Goal: Information Seeking & Learning: Compare options

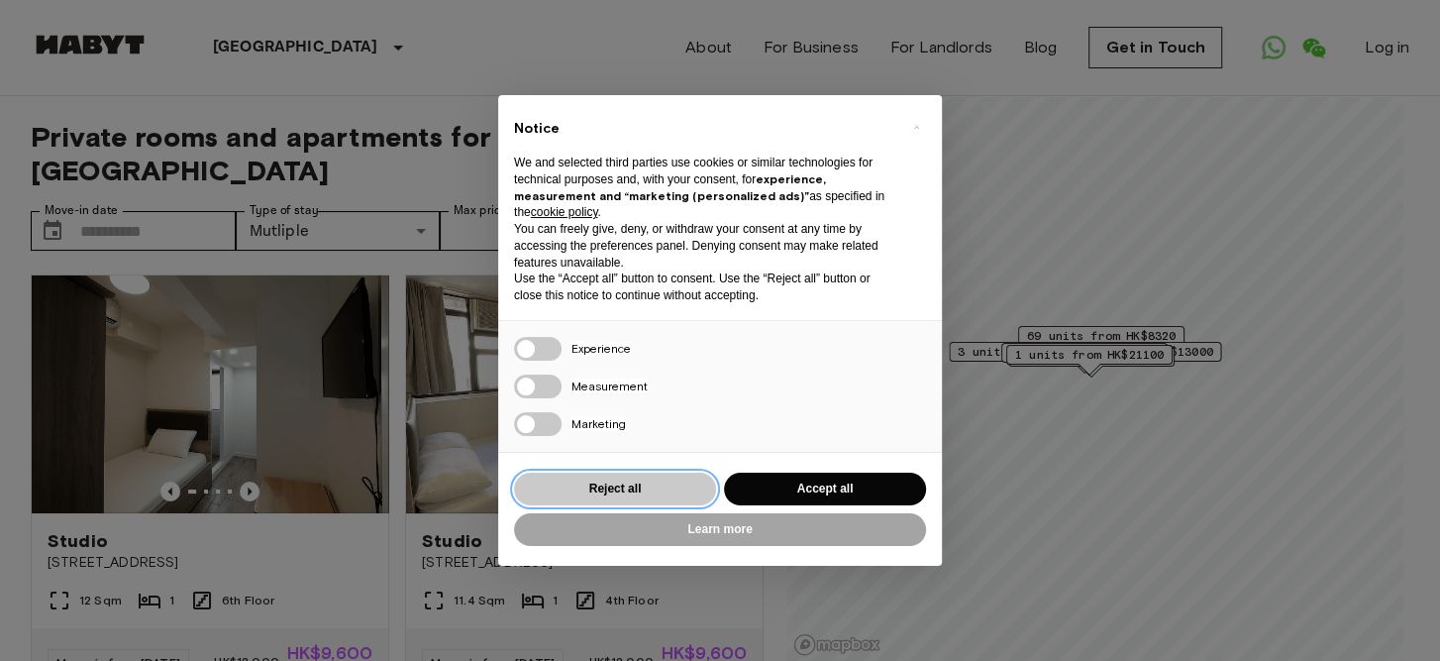
click at [664, 487] on button "Reject all" at bounding box center [615, 488] width 202 height 33
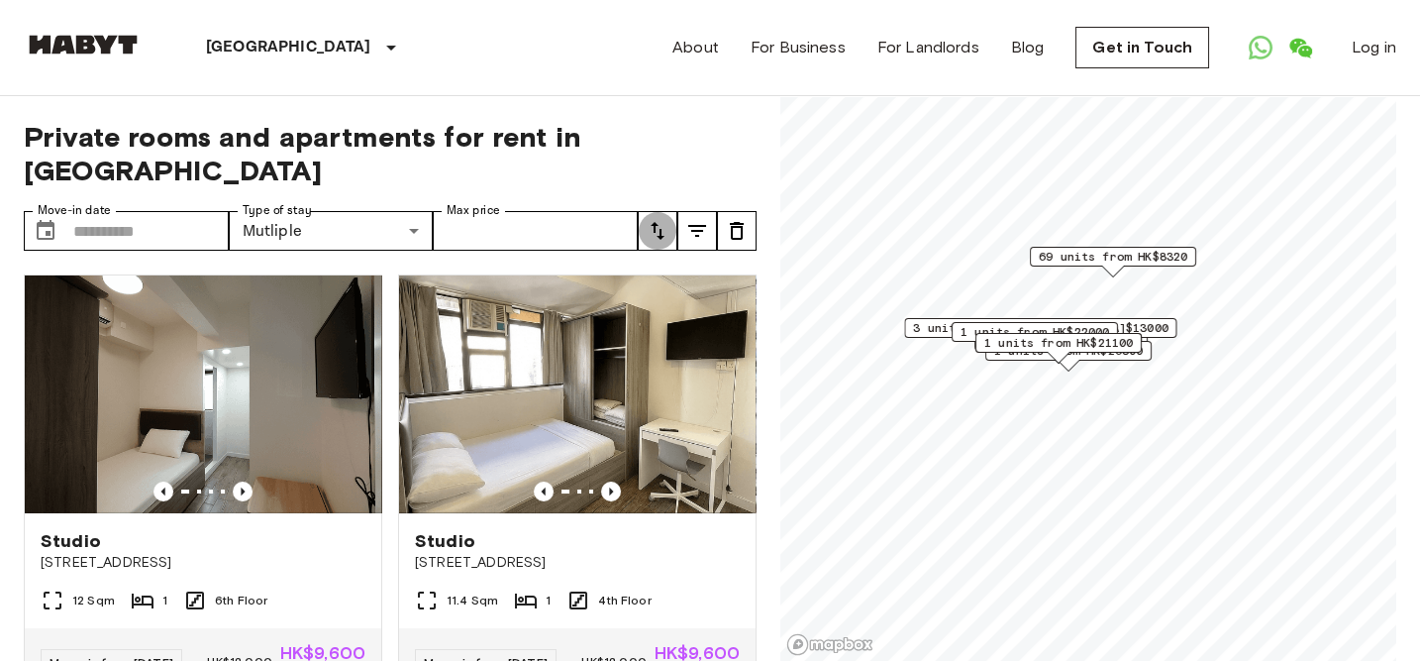
click at [662, 219] on icon "tune" at bounding box center [658, 231] width 24 height 24
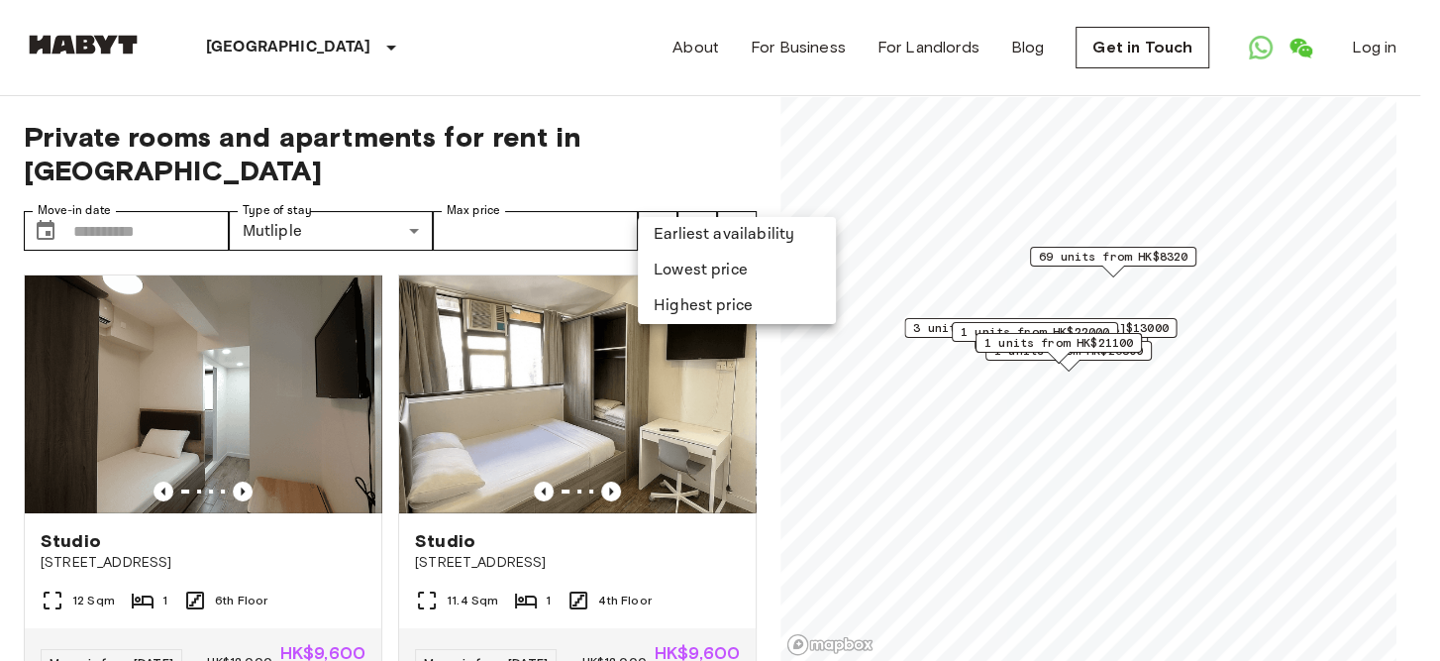
click at [677, 280] on li "Lowest price" at bounding box center [737, 271] width 198 height 36
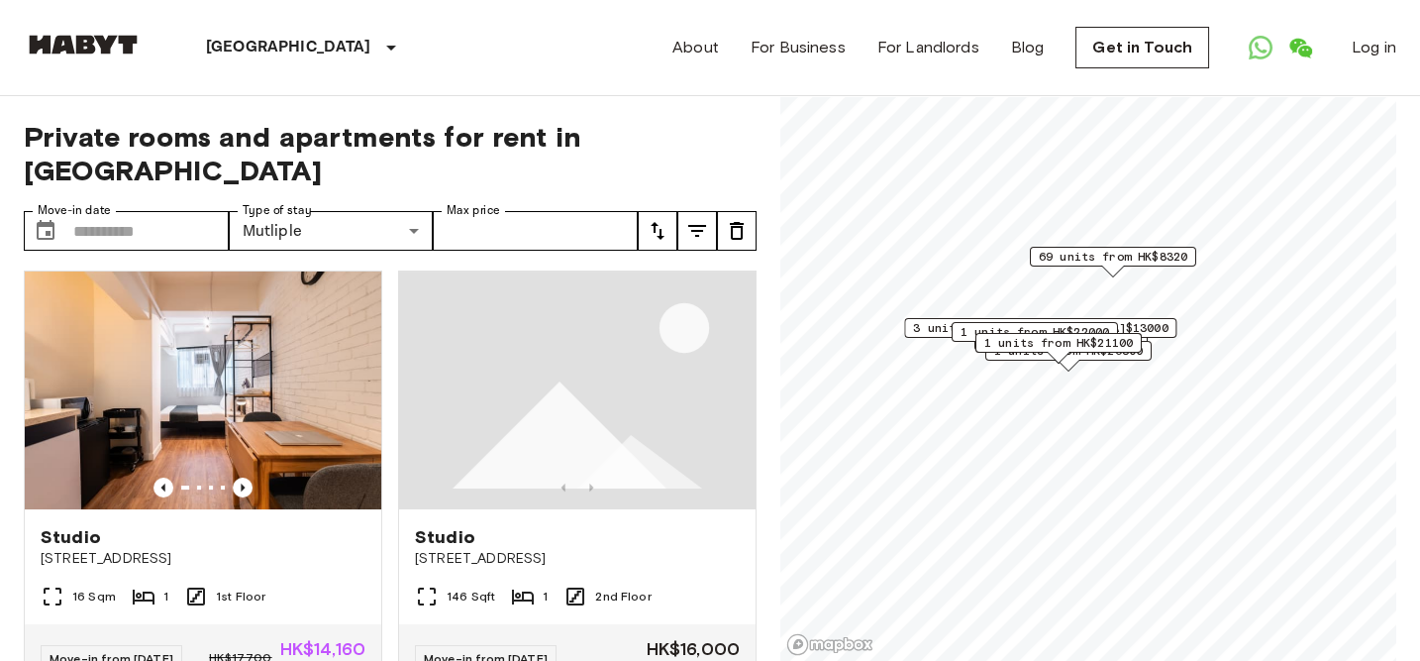
scroll to position [15814, 0]
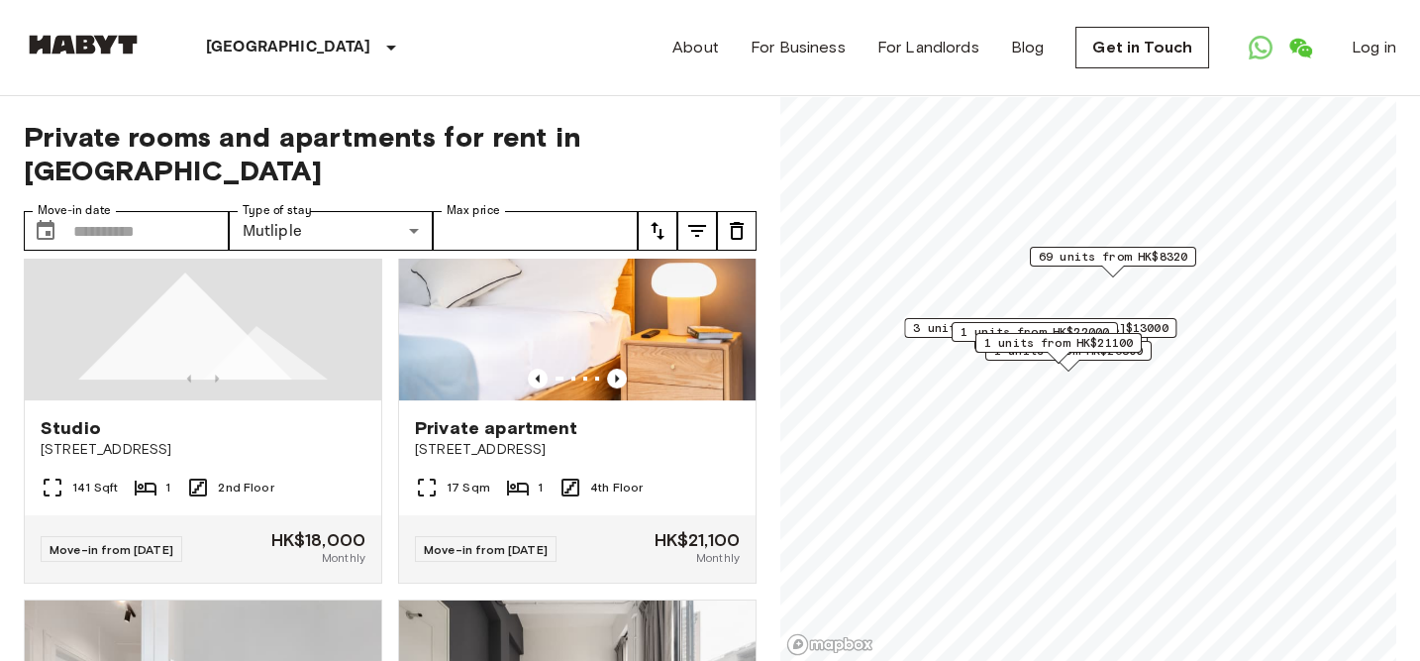
scroll to position [16396, 0]
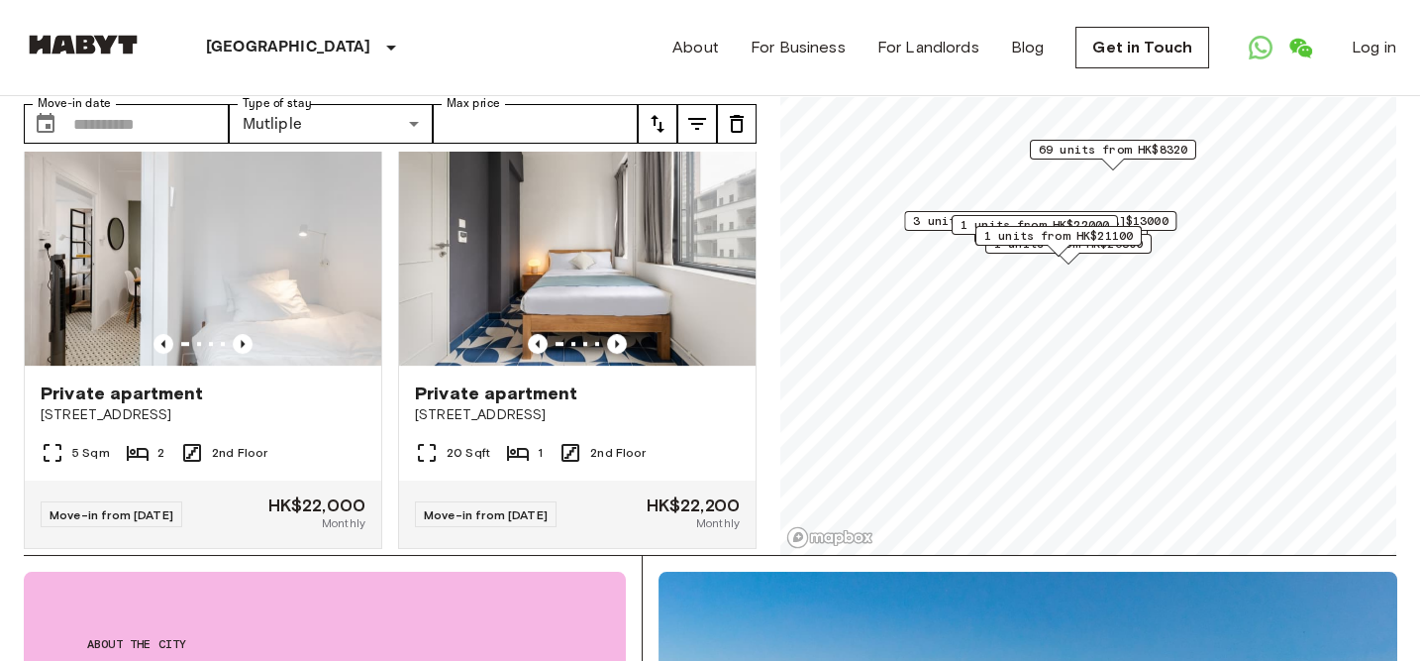
scroll to position [16712, 0]
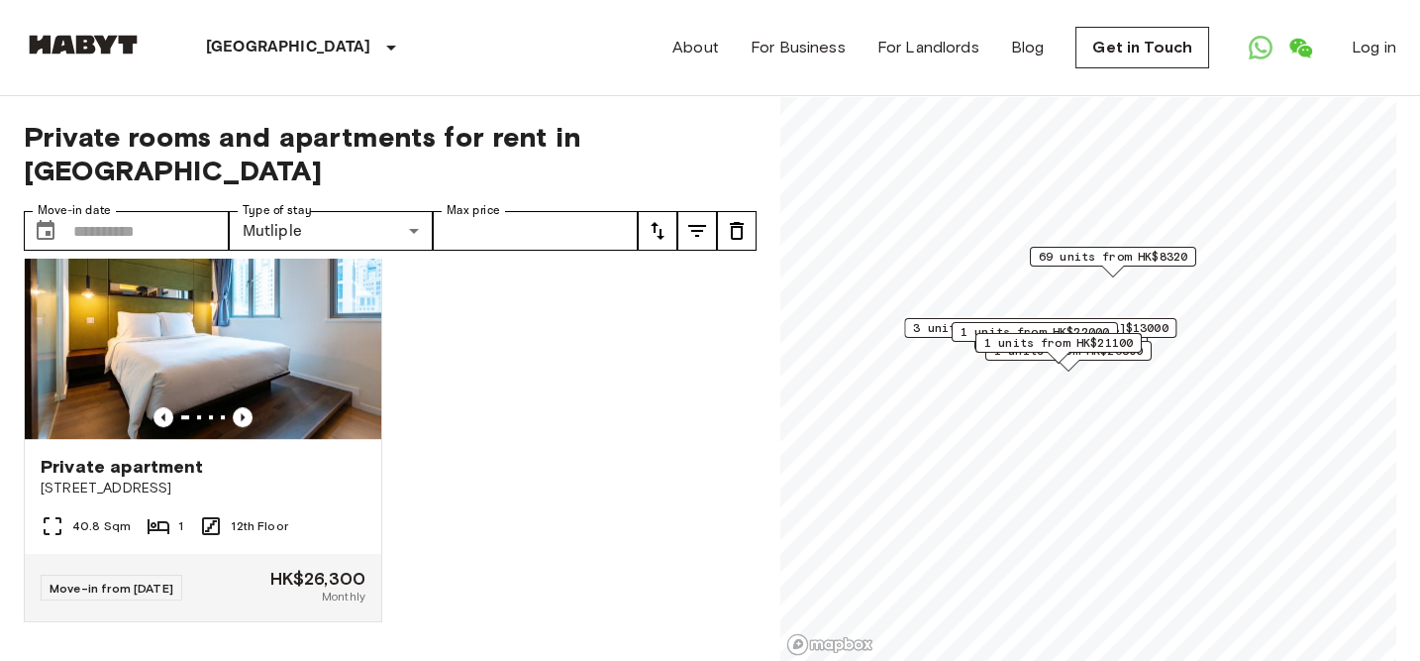
scroll to position [18580, 0]
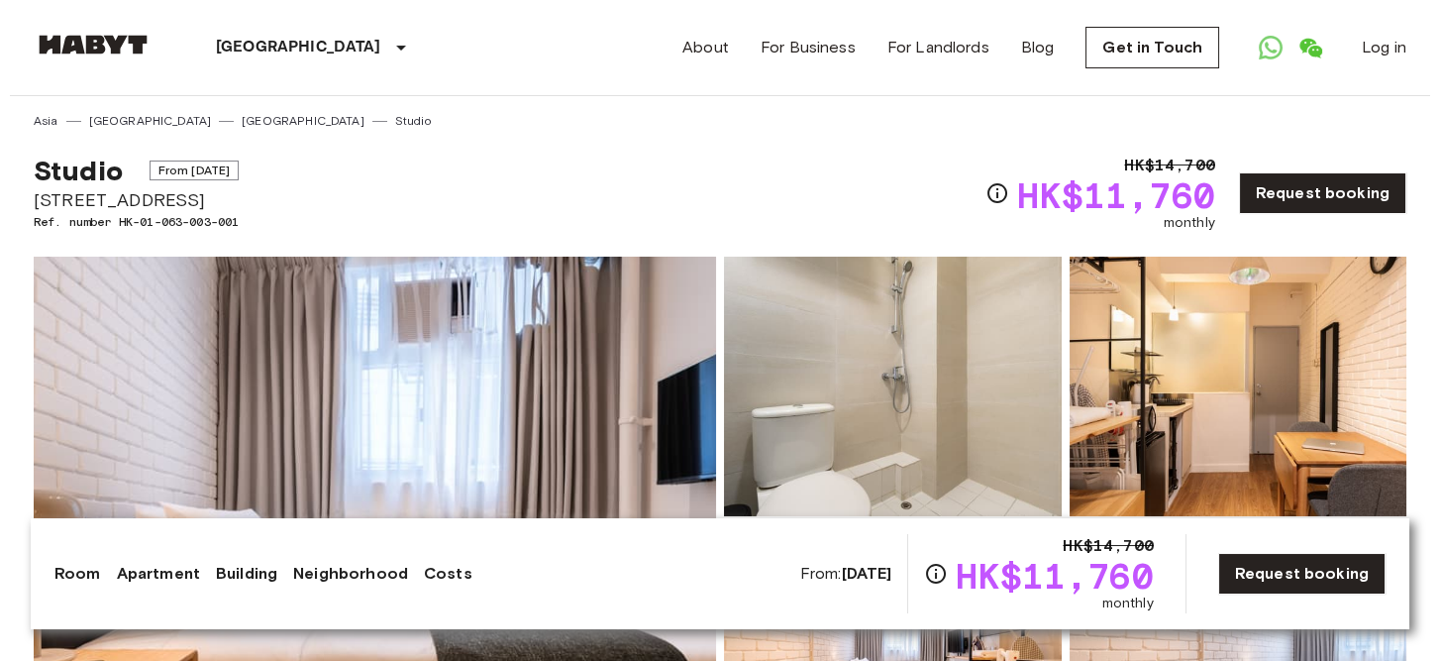
scroll to position [239, 0]
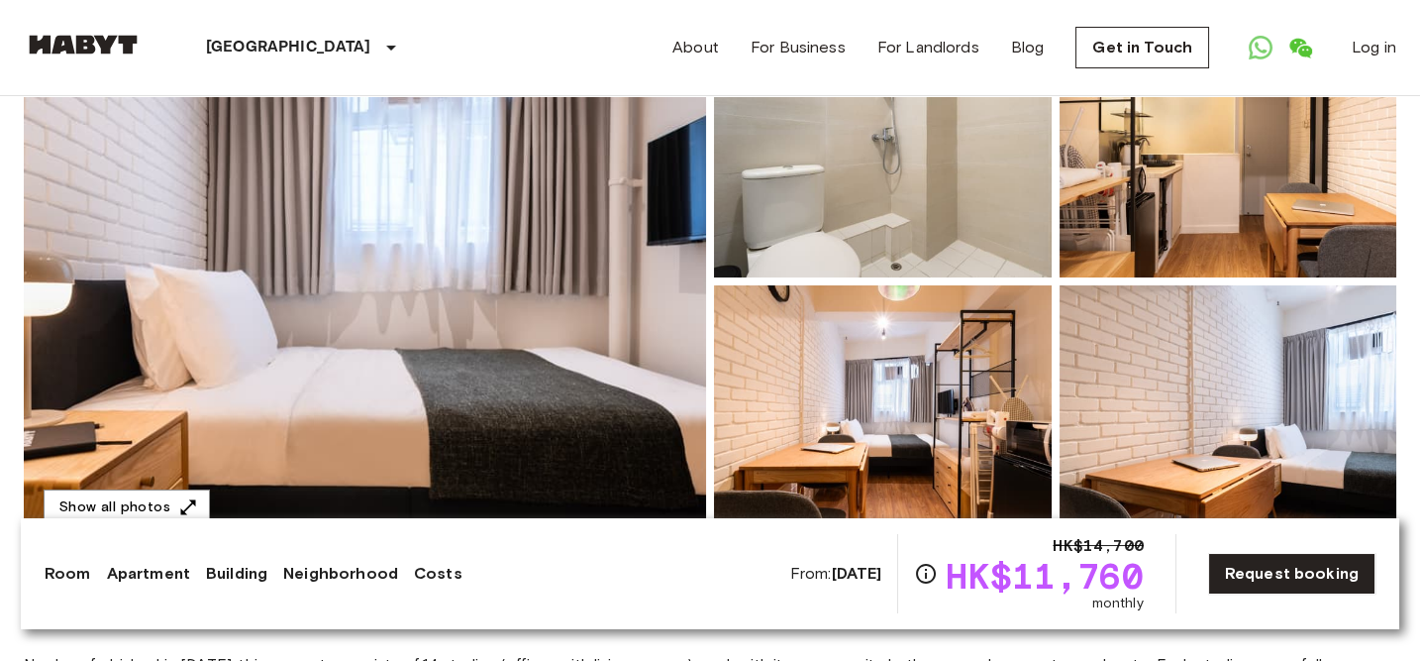
click at [534, 197] on img at bounding box center [365, 281] width 682 height 527
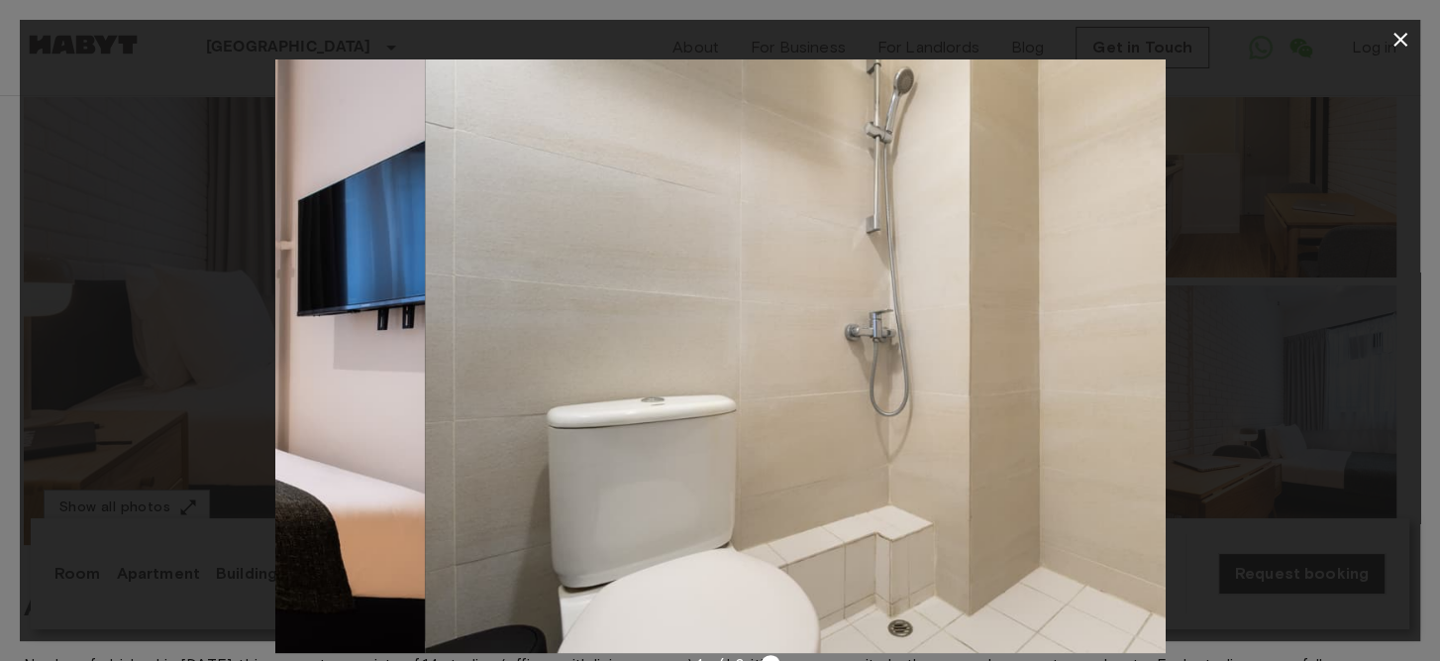
drag, startPoint x: 868, startPoint y: 426, endPoint x: 76, endPoint y: 344, distance: 795.5
click at [79, 344] on div at bounding box center [720, 355] width 1400 height 593
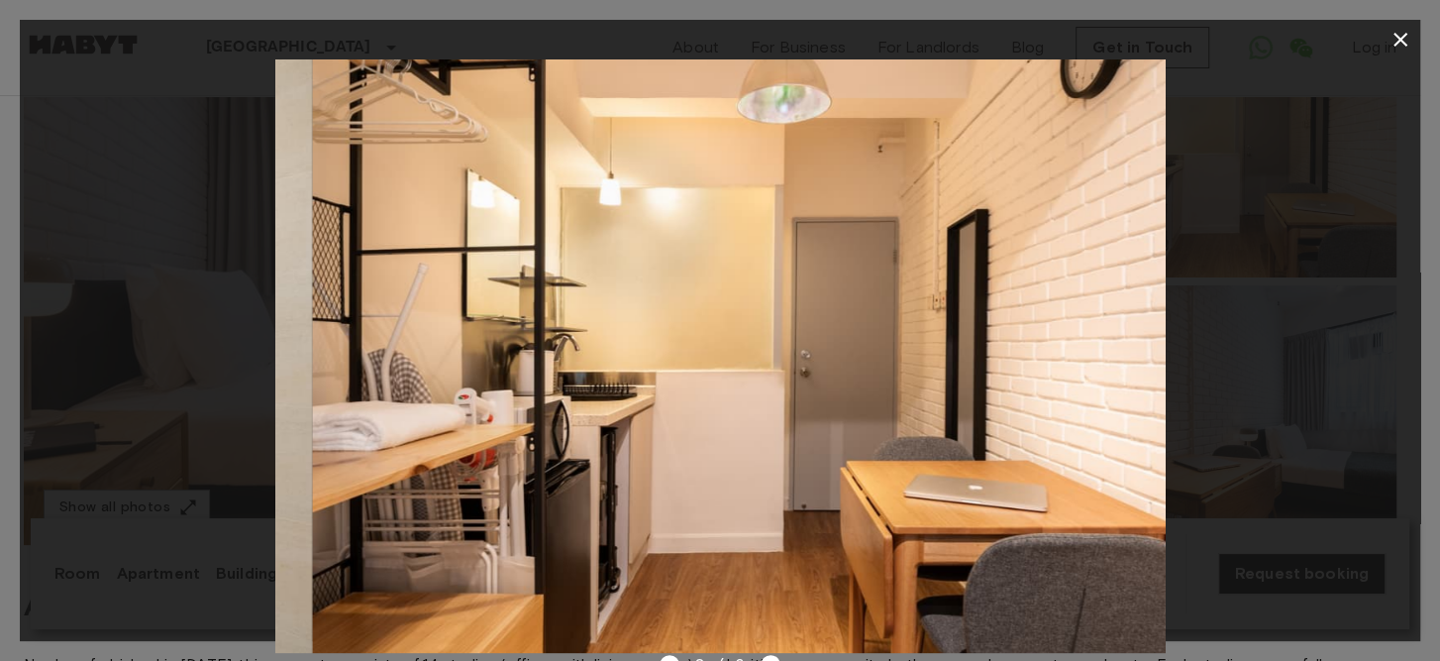
drag, startPoint x: 862, startPoint y: 351, endPoint x: 6, endPoint y: 298, distance: 857.2
click at [6, 298] on div "2 / 6" at bounding box center [720, 330] width 1440 height 661
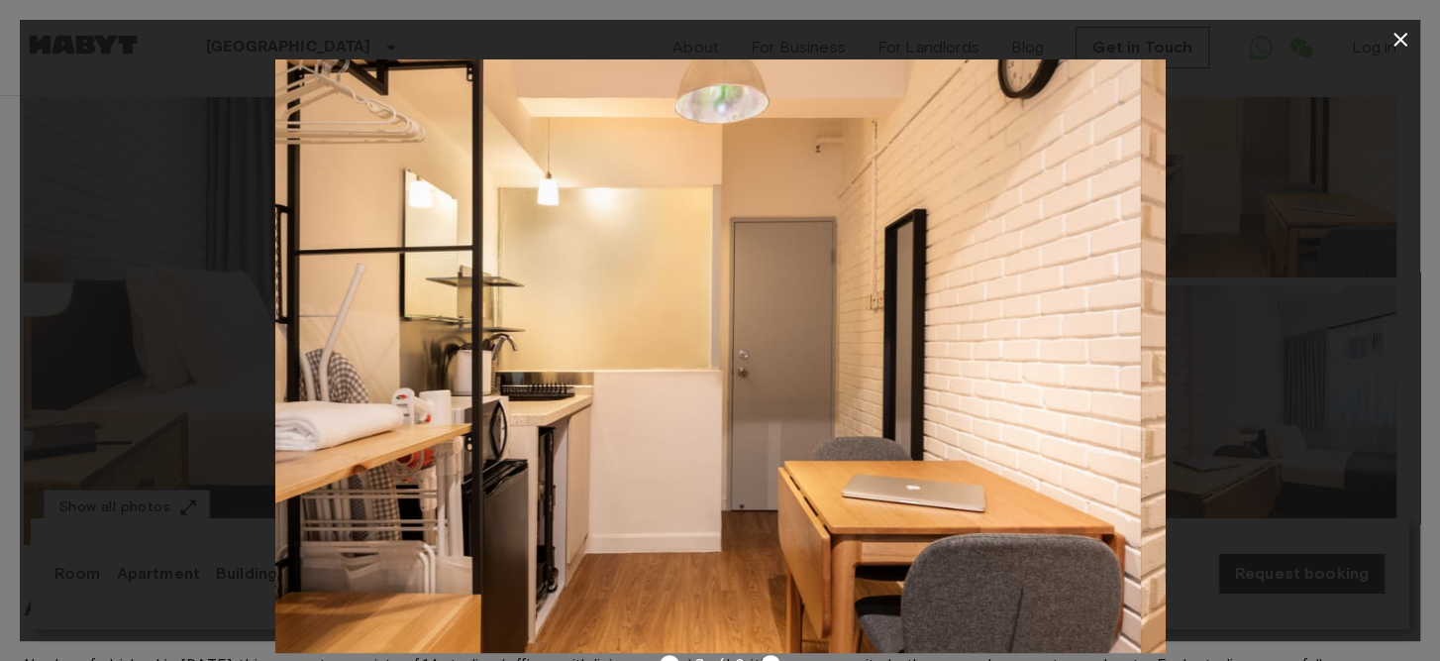
drag, startPoint x: 904, startPoint y: 327, endPoint x: 101, endPoint y: 300, distance: 803.6
click at [101, 302] on div at bounding box center [720, 355] width 1400 height 593
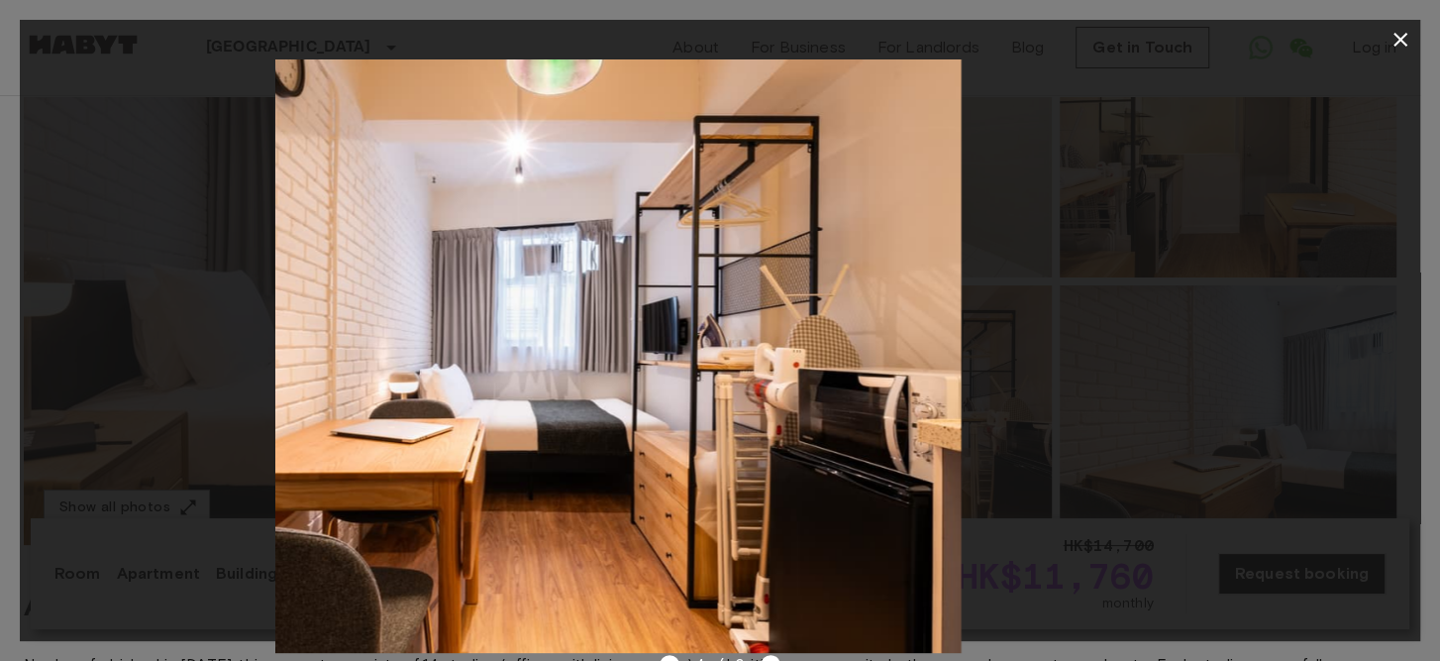
drag, startPoint x: 909, startPoint y: 336, endPoint x: 331, endPoint y: 350, distance: 578.5
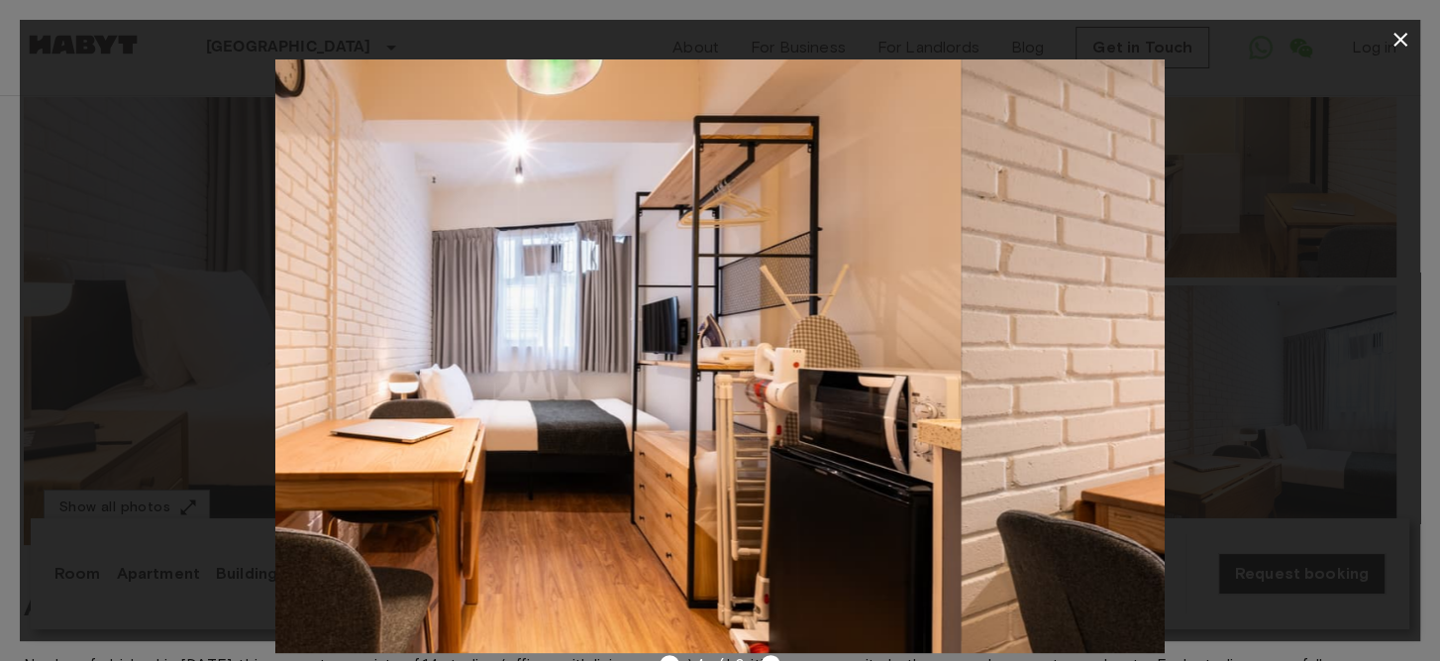
click at [331, 350] on img at bounding box center [515, 355] width 889 height 593
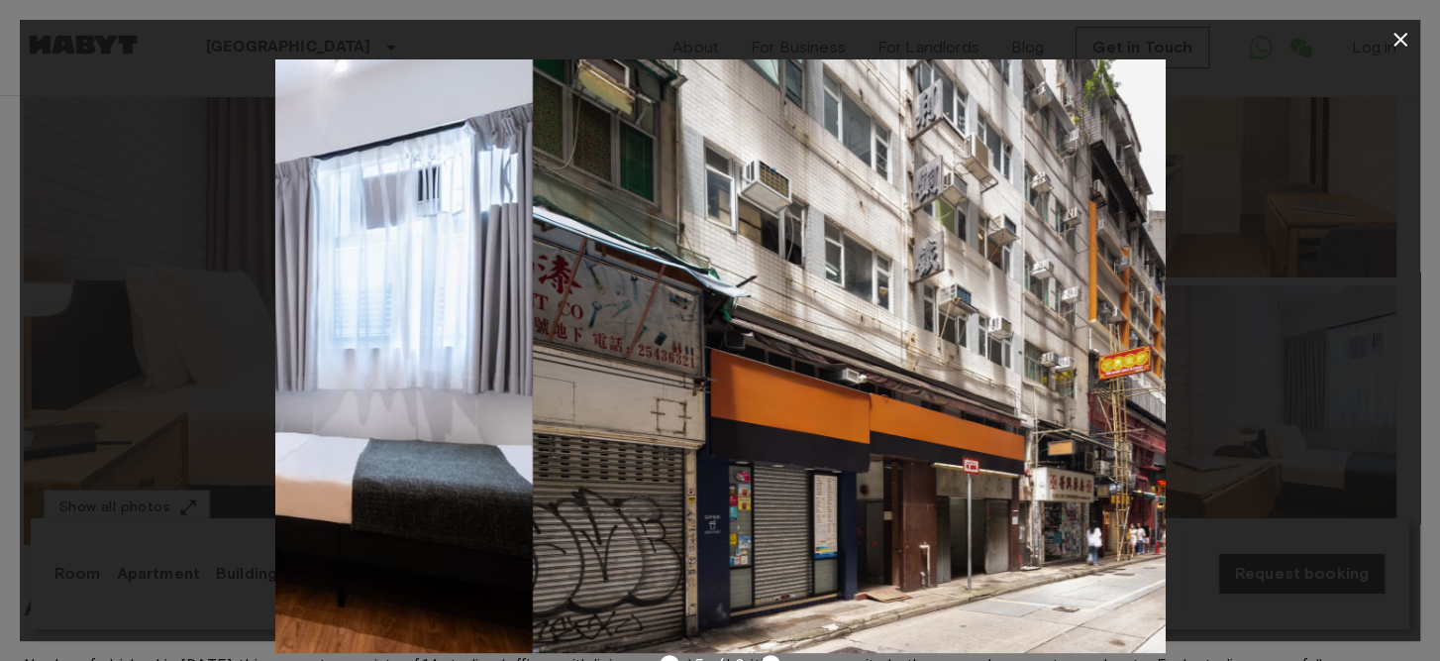
drag, startPoint x: 539, startPoint y: 293, endPoint x: 56, endPoint y: 204, distance: 490.4
click at [56, 204] on div at bounding box center [720, 355] width 1400 height 593
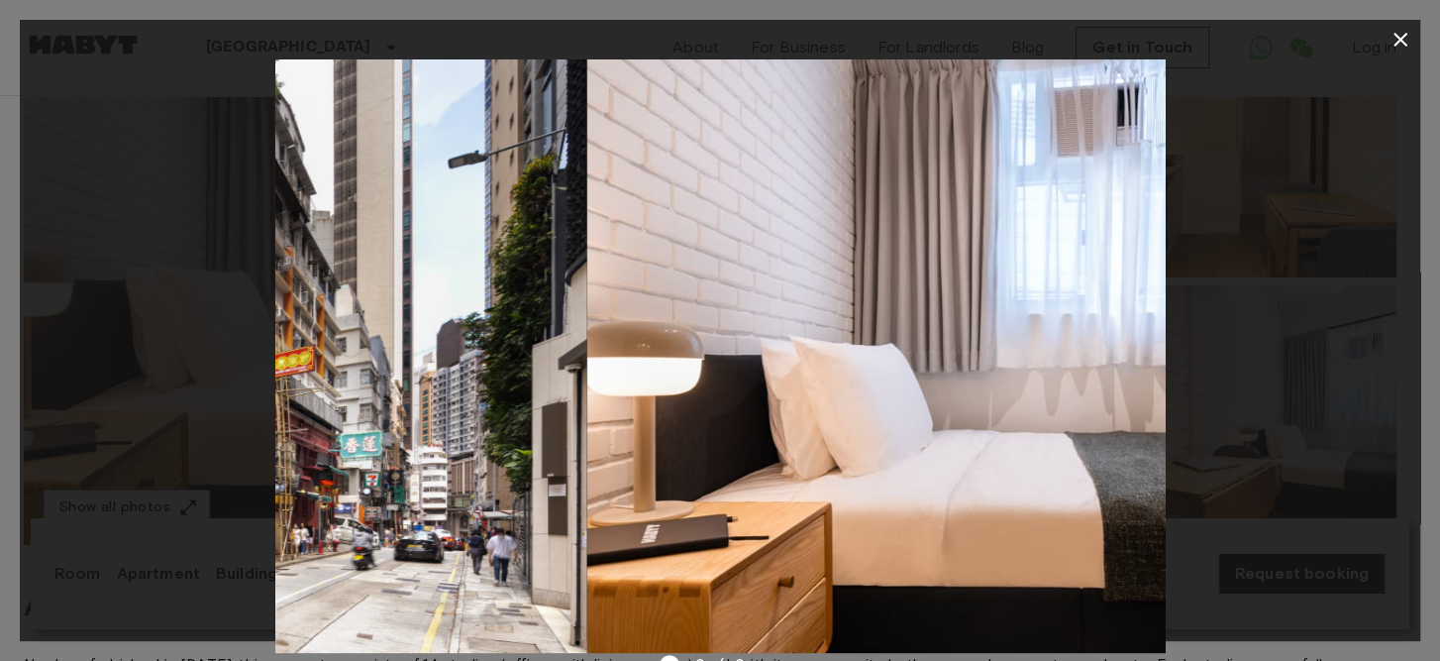
drag, startPoint x: 743, startPoint y: 305, endPoint x: 164, endPoint y: 346, distance: 579.8
click at [164, 346] on div at bounding box center [720, 355] width 1400 height 593
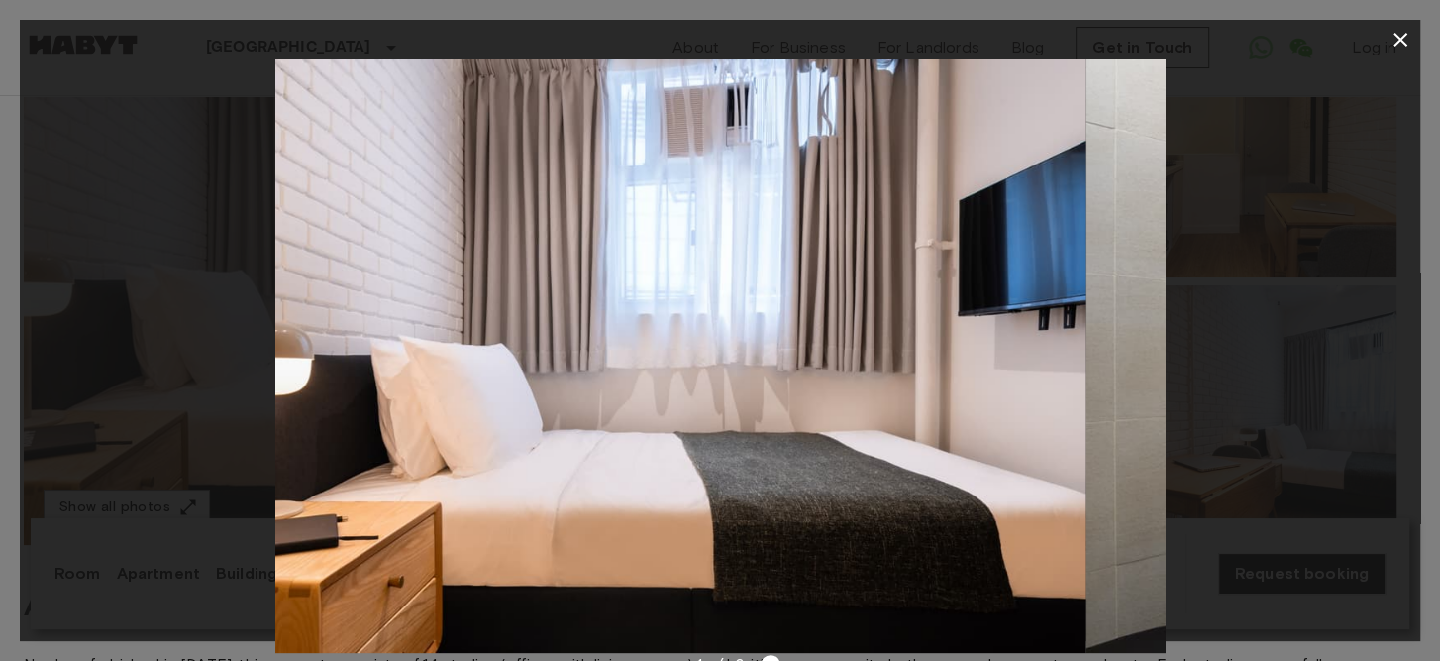
drag, startPoint x: 809, startPoint y: 379, endPoint x: 198, endPoint y: 334, distance: 612.7
click at [198, 334] on div at bounding box center [720, 355] width 1400 height 593
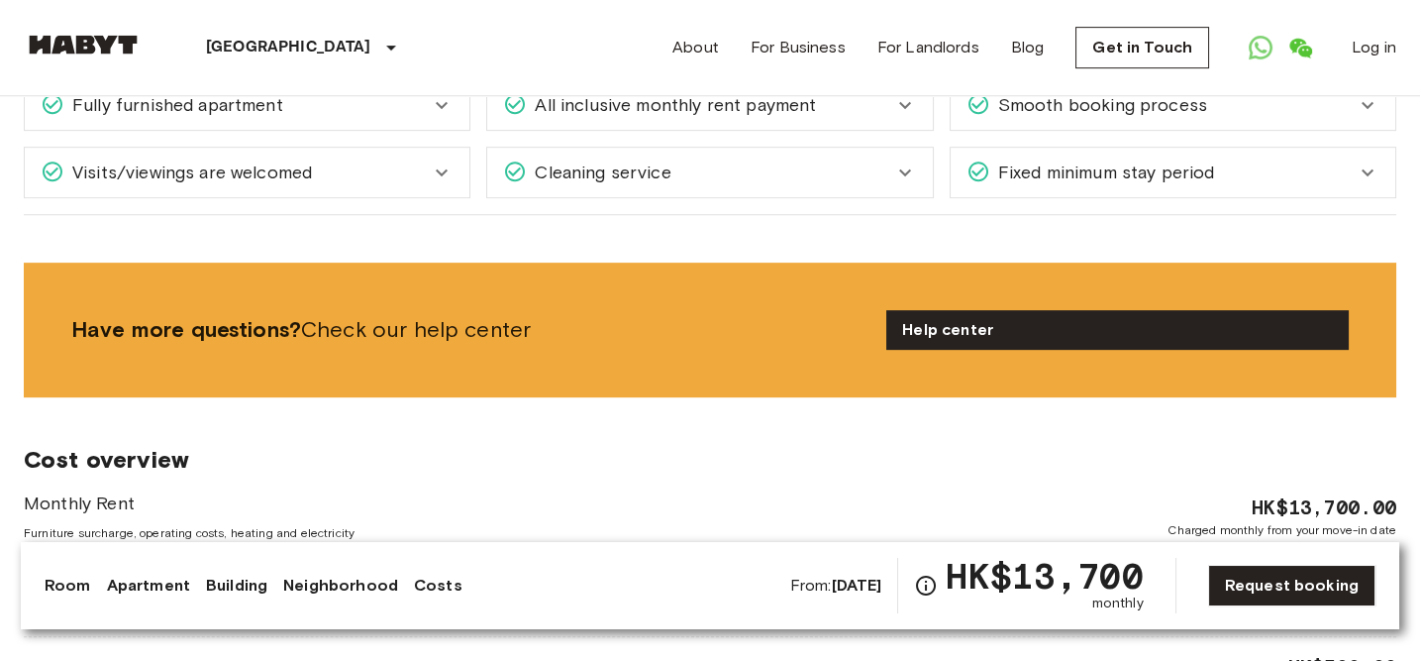
scroll to position [2001, 0]
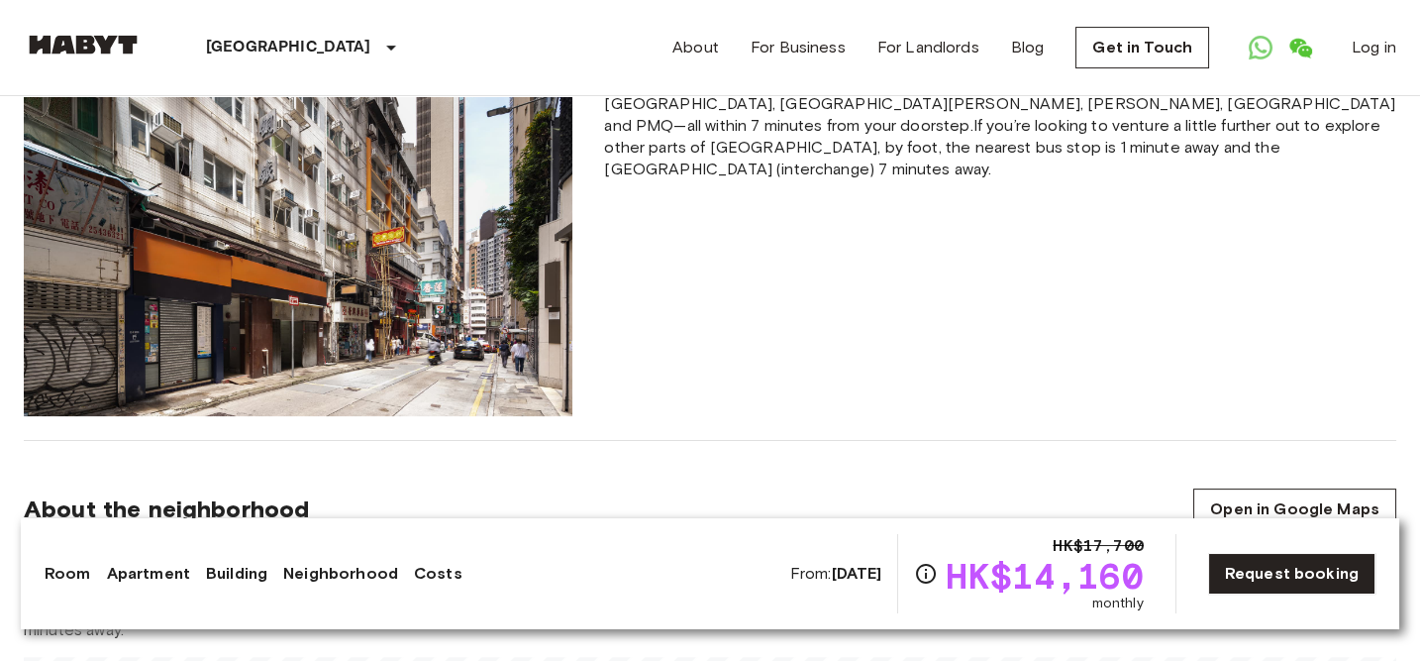
scroll to position [92, 0]
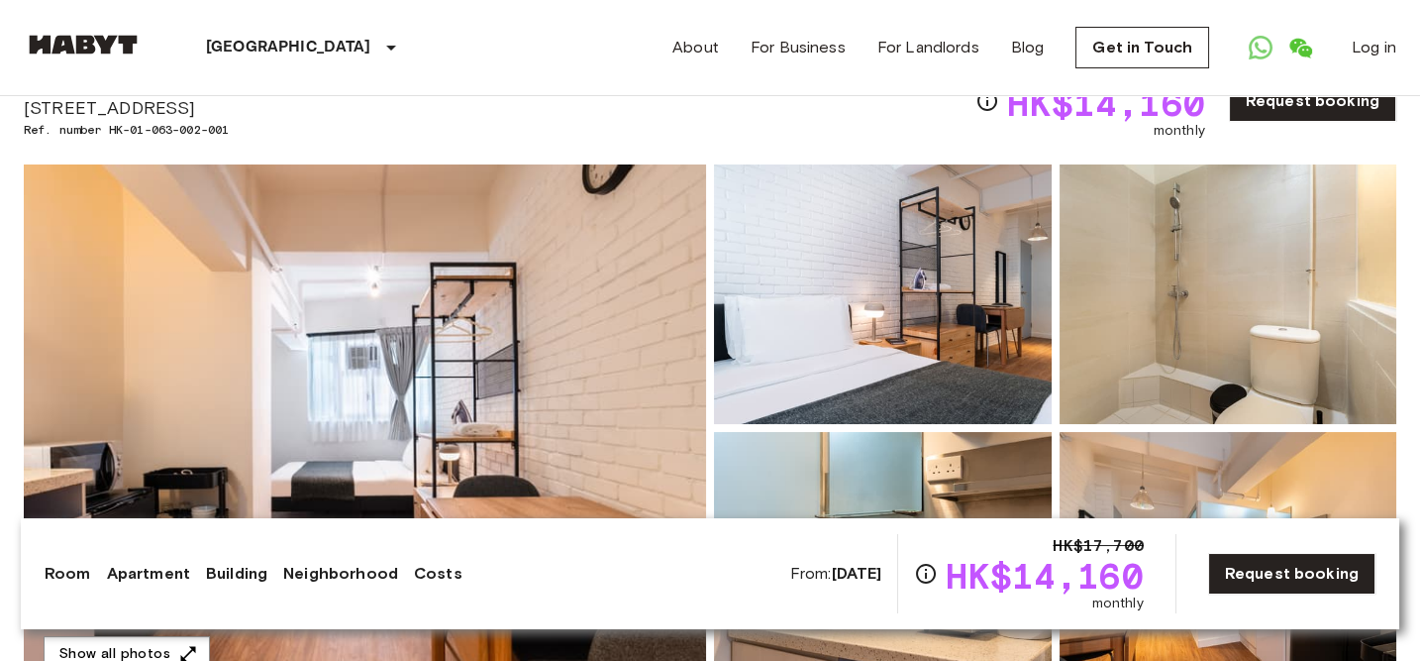
click at [464, 248] on img at bounding box center [365, 427] width 682 height 527
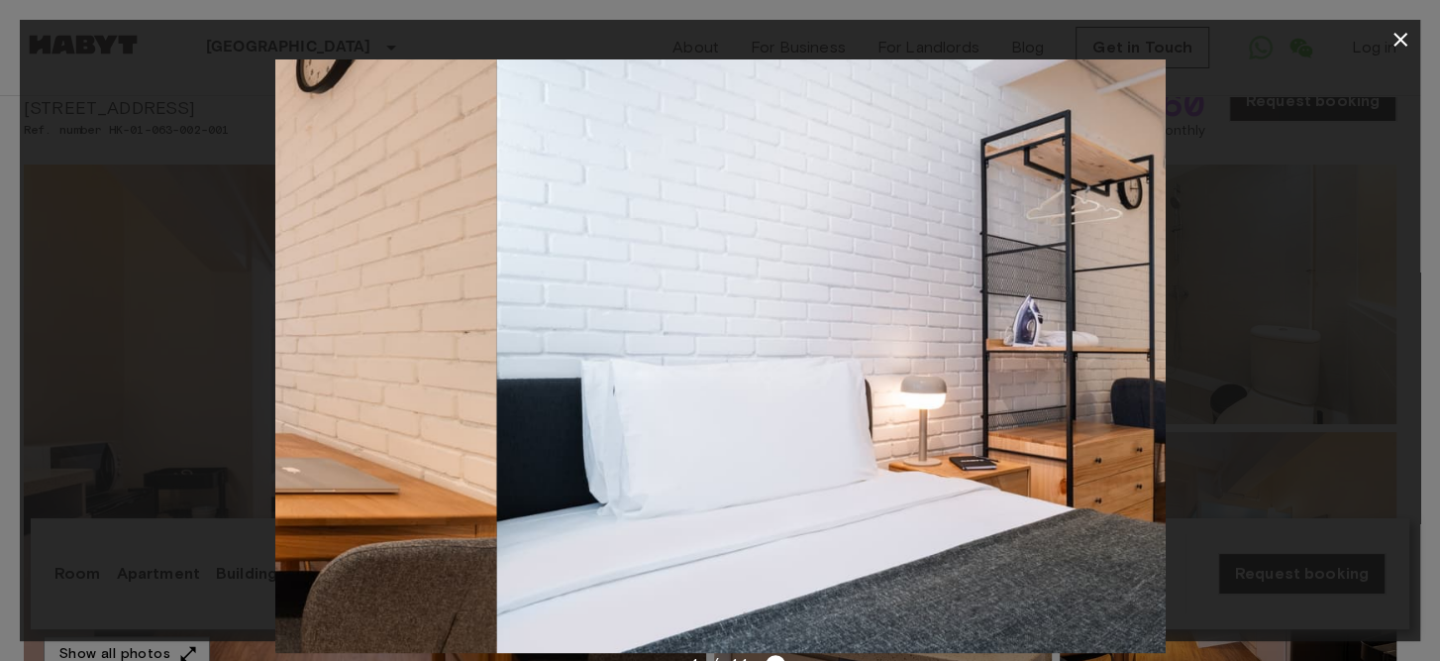
drag, startPoint x: 912, startPoint y: 325, endPoint x: 238, endPoint y: 289, distance: 675.3
click at [238, 289] on div at bounding box center [720, 355] width 1400 height 593
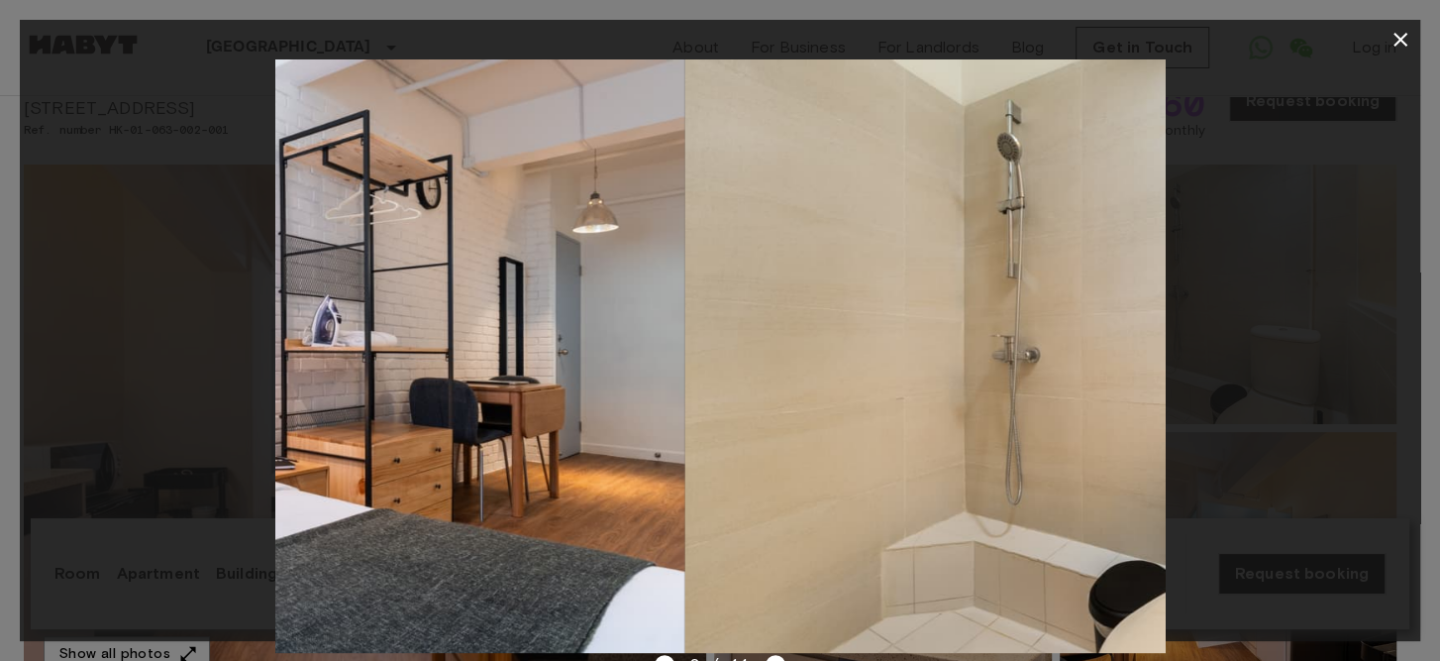
drag, startPoint x: 868, startPoint y: 367, endPoint x: 230, endPoint y: 238, distance: 650.8
click at [230, 238] on div at bounding box center [720, 355] width 1400 height 593
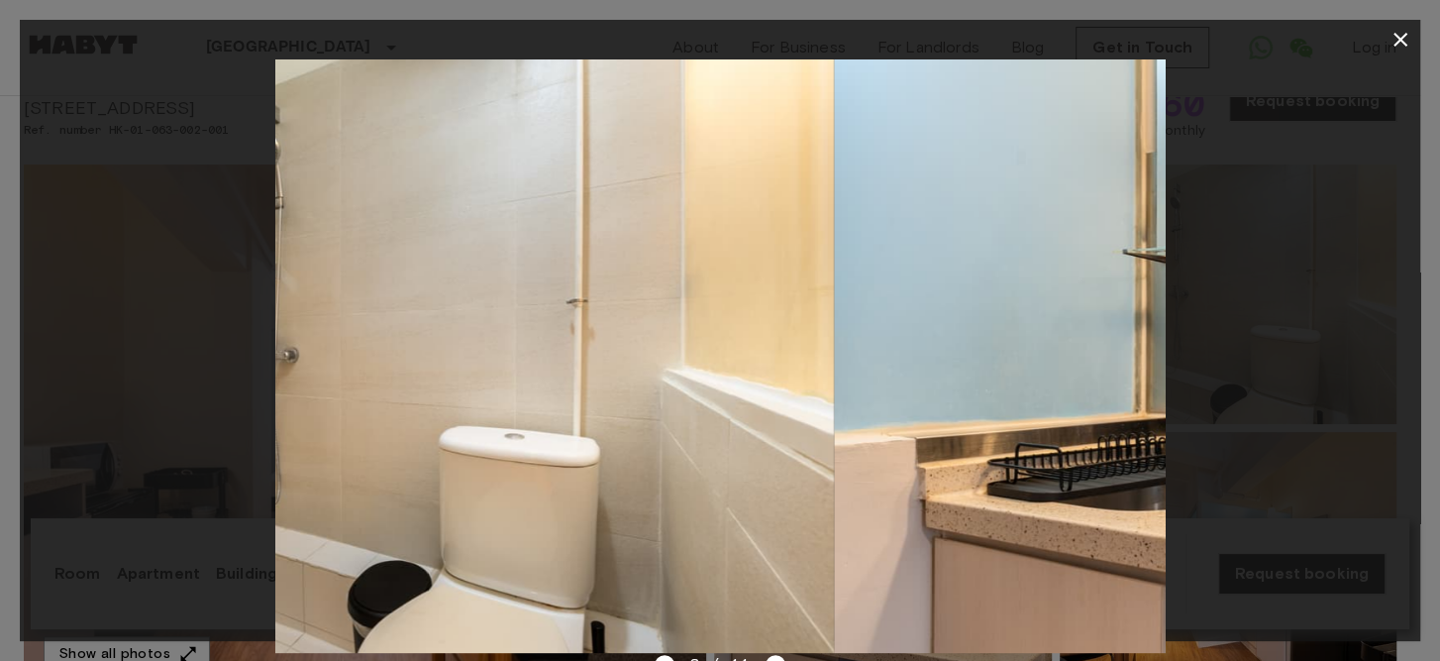
drag, startPoint x: 665, startPoint y: 257, endPoint x: -4, endPoint y: 175, distance: 674.5
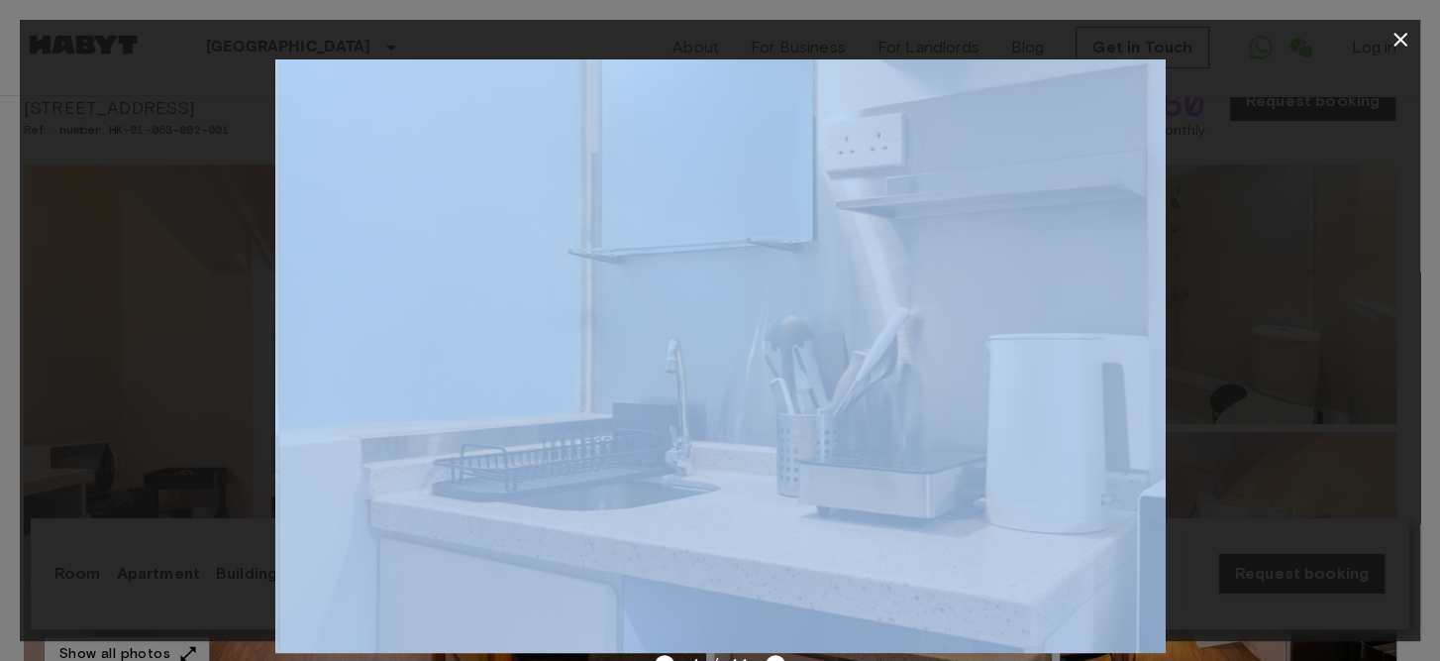
drag, startPoint x: 211, startPoint y: 257, endPoint x: 1149, endPoint y: 332, distance: 940.8
click at [1149, 332] on div at bounding box center [720, 355] width 1400 height 593
click at [851, 353] on img at bounding box center [719, 355] width 889 height 593
drag, startPoint x: 640, startPoint y: 341, endPoint x: 1422, endPoint y: 355, distance: 782.5
click at [1419, 355] on div "4 / 11" at bounding box center [720, 330] width 1440 height 661
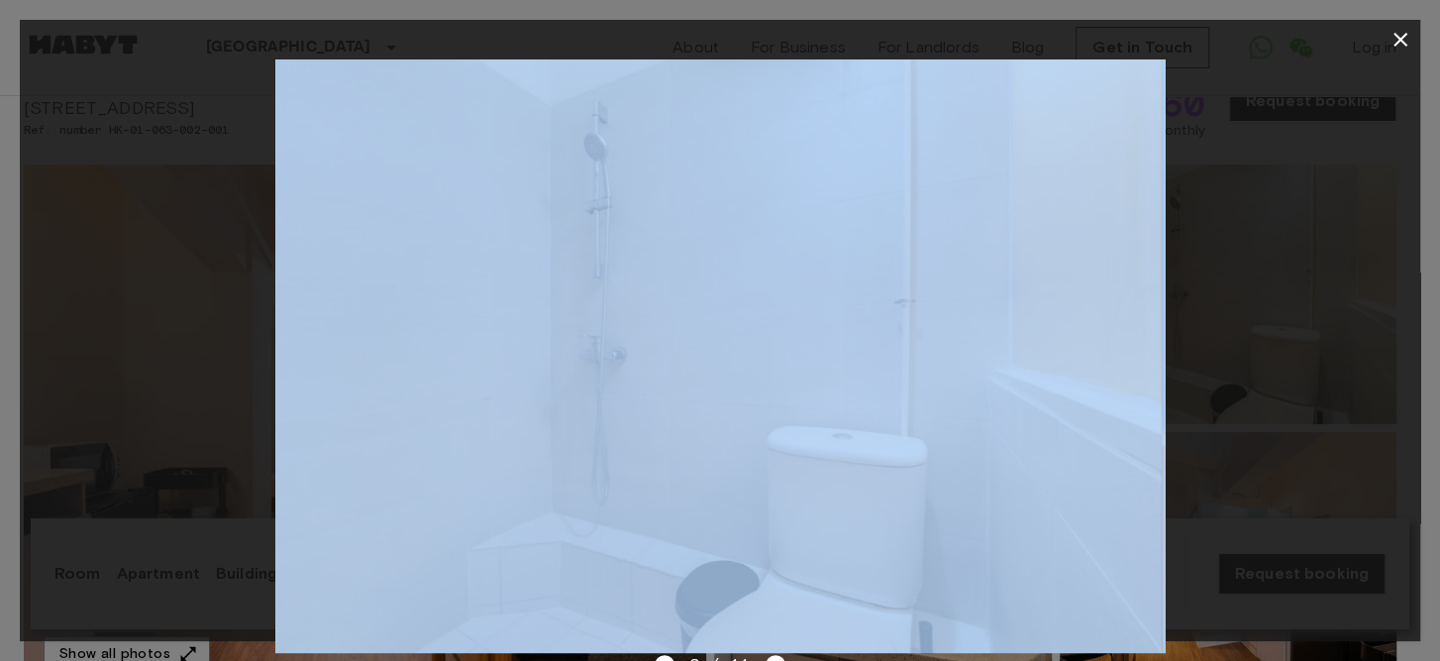
click at [592, 292] on img at bounding box center [716, 355] width 889 height 593
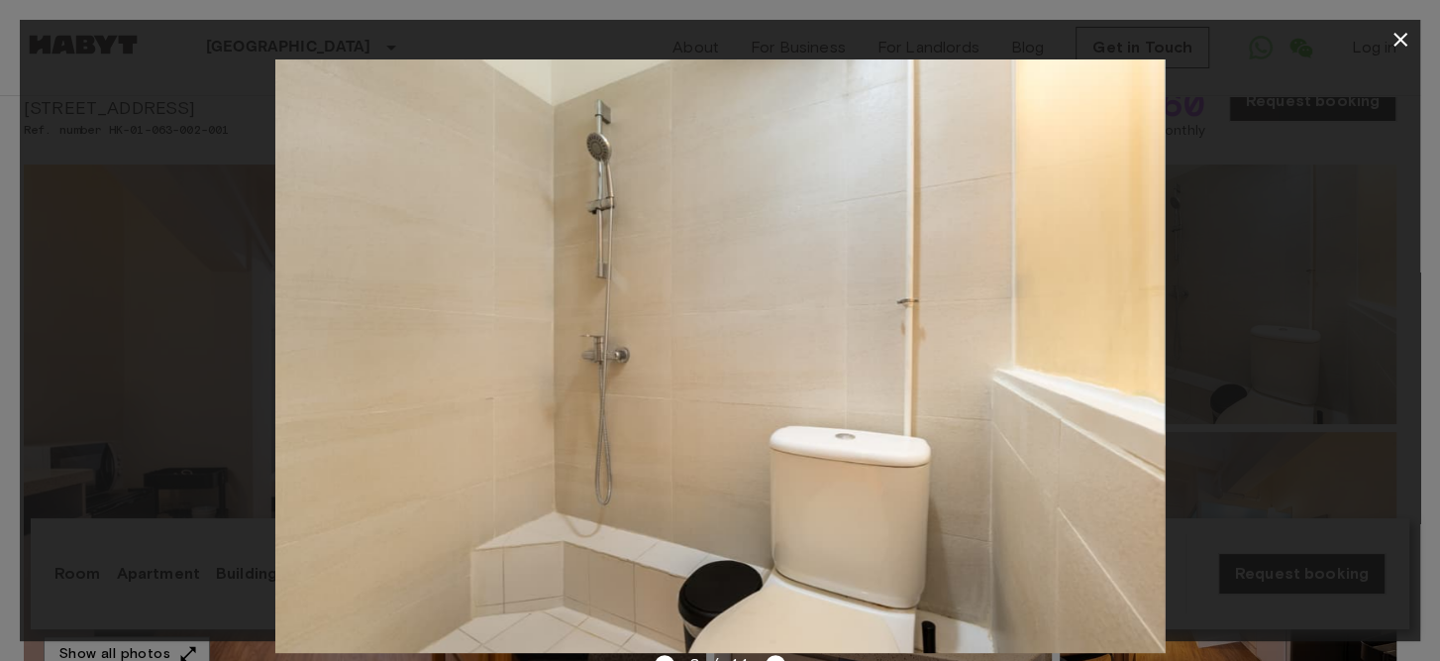
click at [12, 287] on div at bounding box center [720, 330] width 1440 height 661
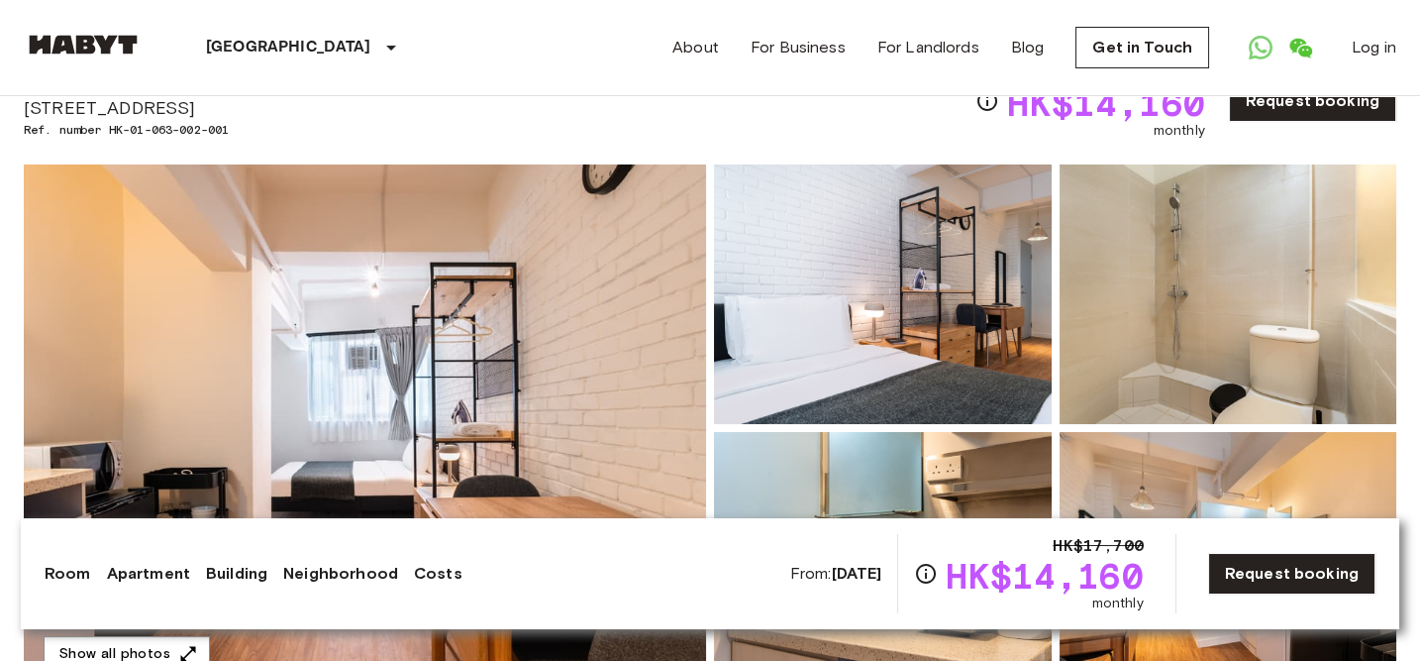
click at [1210, 286] on img at bounding box center [1229, 293] width 338 height 259
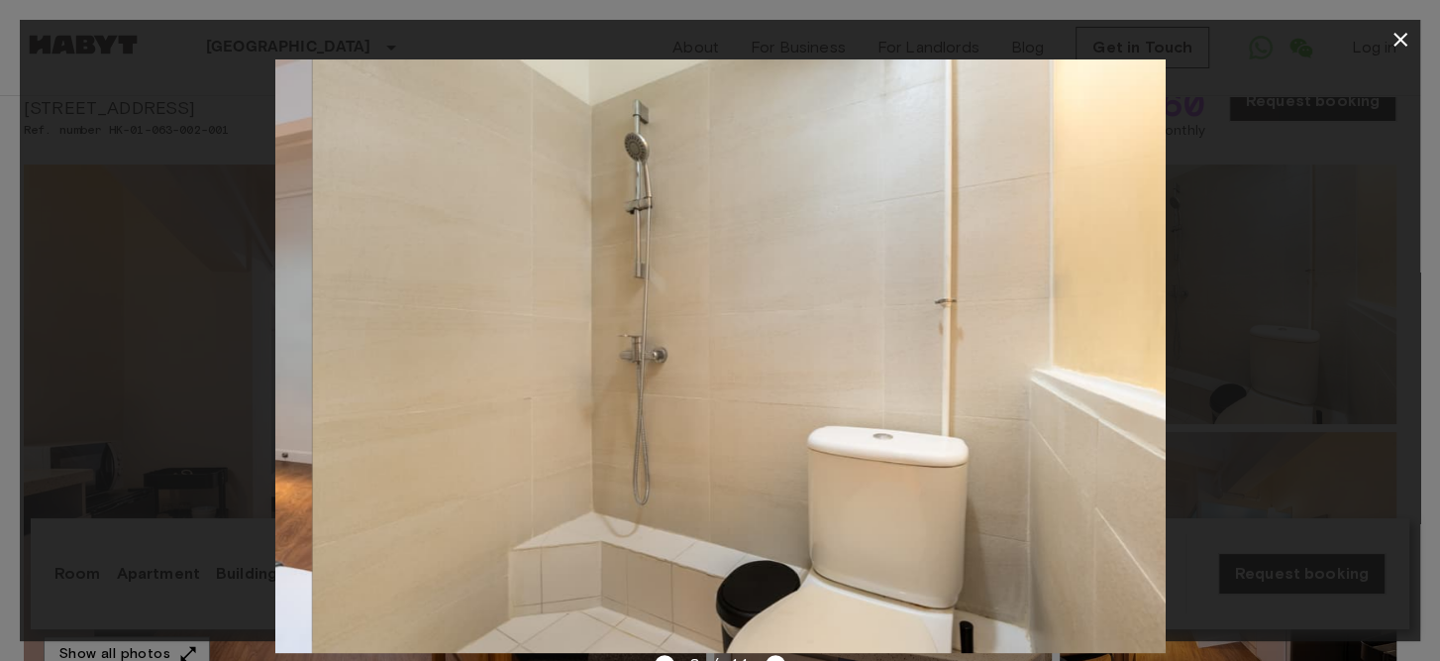
drag, startPoint x: 746, startPoint y: 415, endPoint x: 775, endPoint y: 240, distance: 177.8
click at [775, 240] on img at bounding box center [757, 355] width 889 height 593
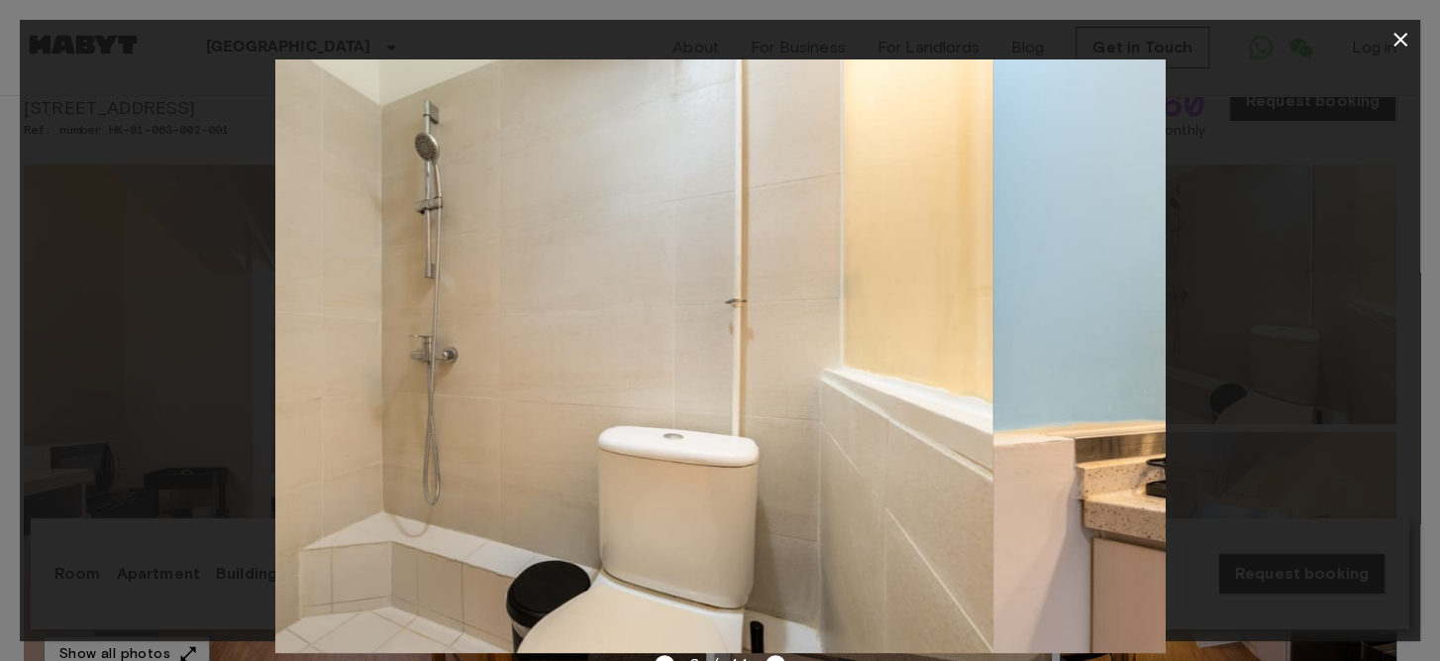
drag, startPoint x: 810, startPoint y: 396, endPoint x: 407, endPoint y: 409, distance: 403.3
click at [408, 410] on img at bounding box center [547, 355] width 889 height 593
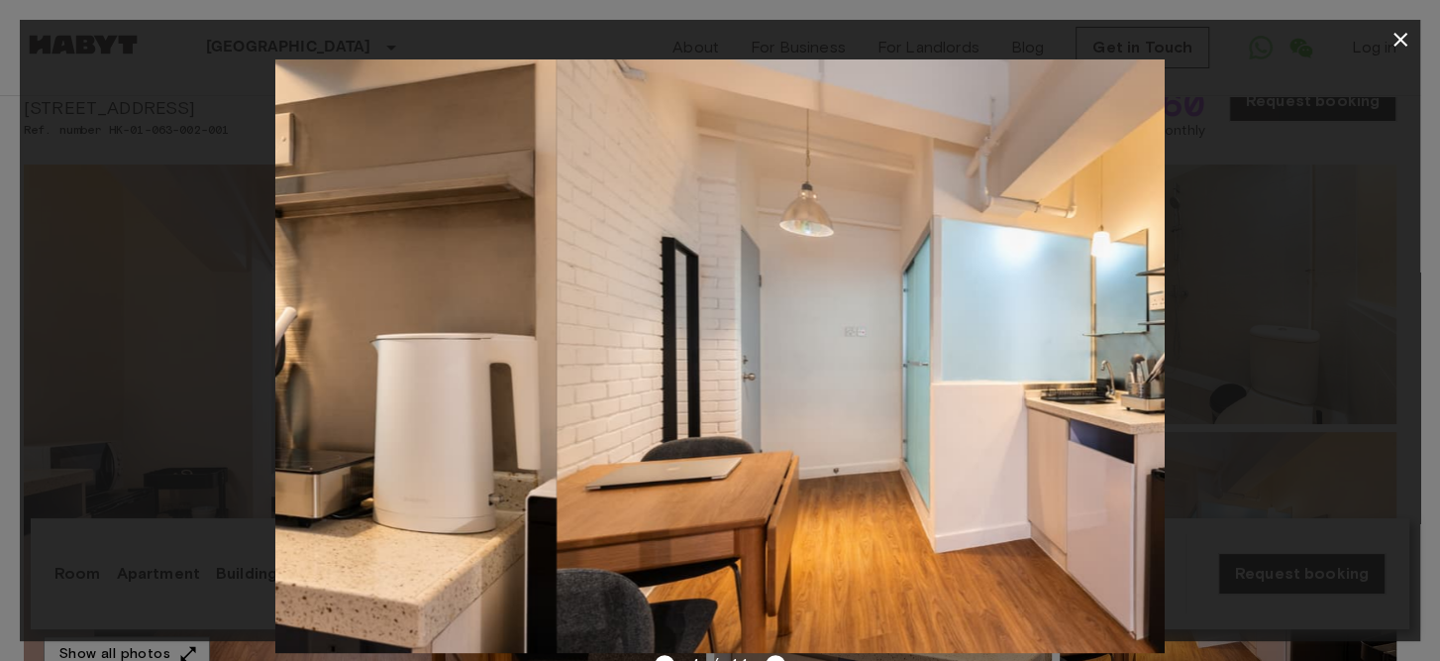
drag, startPoint x: 939, startPoint y: 262, endPoint x: 133, endPoint y: 223, distance: 807.1
click at [133, 223] on div at bounding box center [720, 355] width 1400 height 593
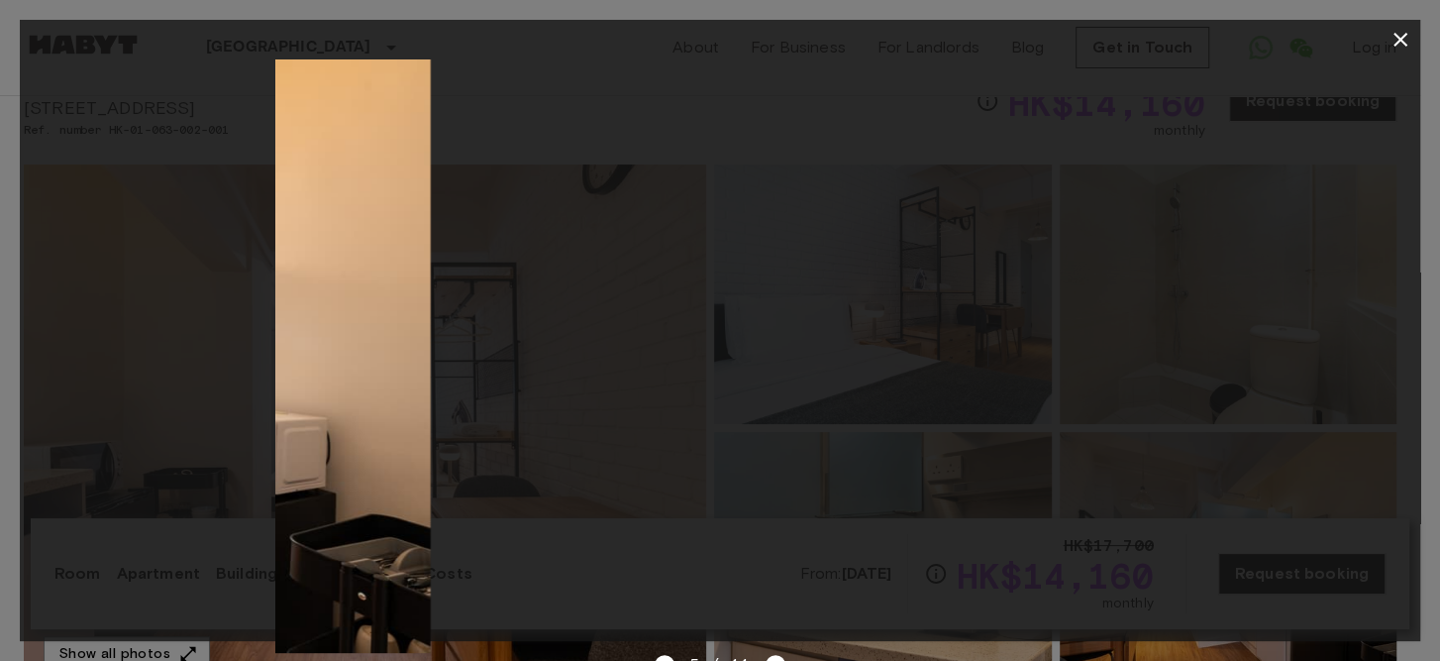
drag, startPoint x: 929, startPoint y: 357, endPoint x: 164, endPoint y: 251, distance: 771.8
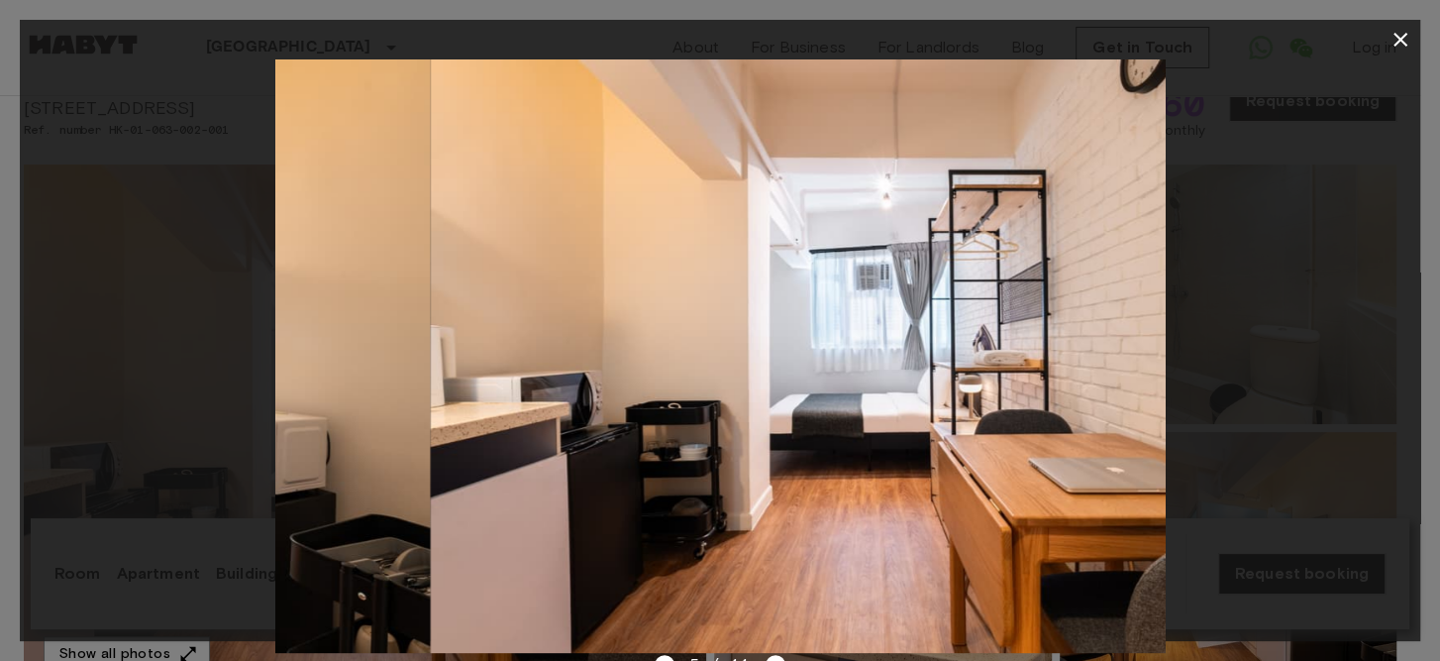
click at [164, 252] on div at bounding box center [720, 355] width 1400 height 593
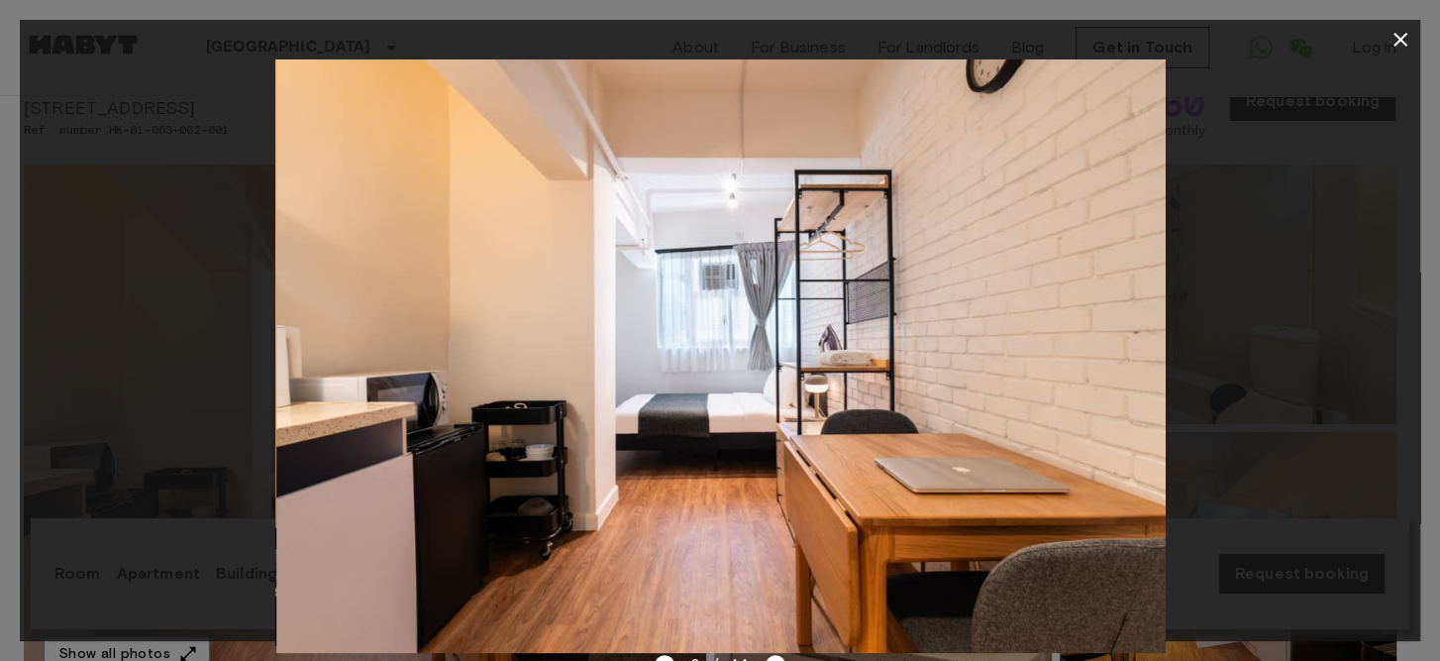
drag, startPoint x: 700, startPoint y: 246, endPoint x: 158, endPoint y: 208, distance: 543.0
click at [158, 208] on div at bounding box center [720, 355] width 1400 height 593
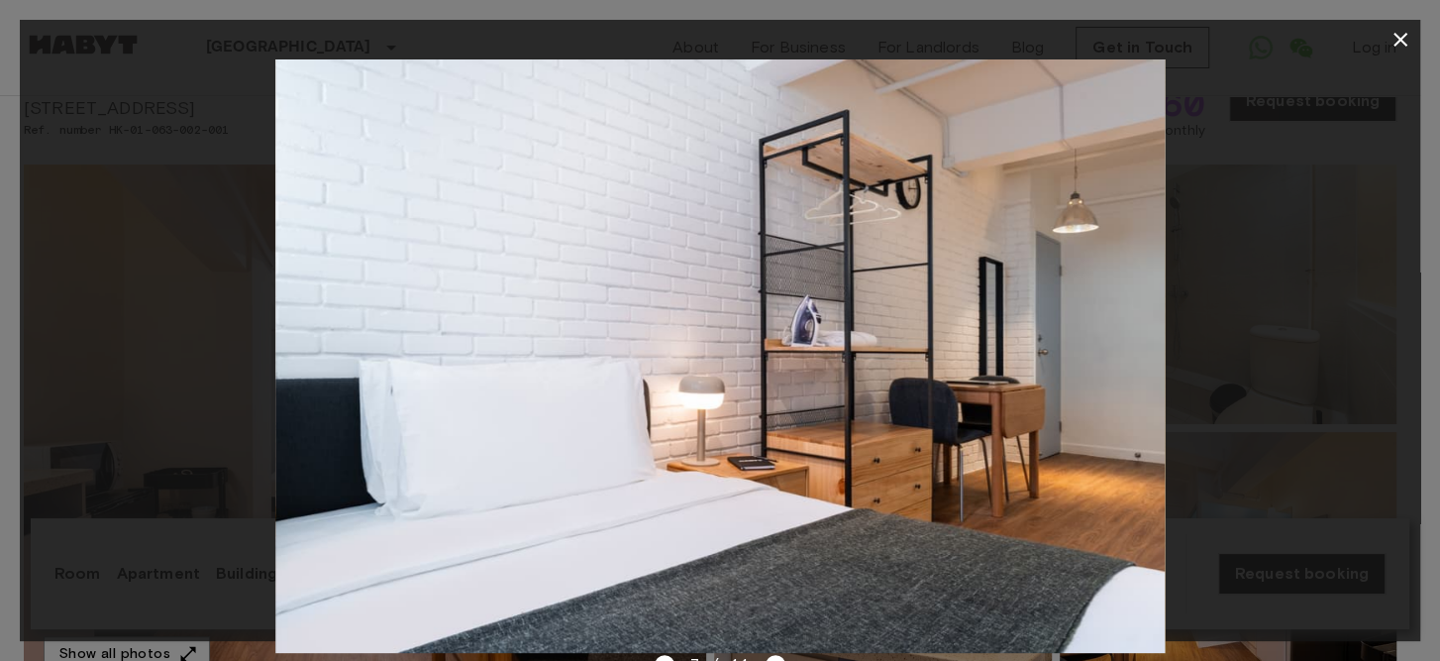
click at [1393, 51] on icon "button" at bounding box center [1400, 40] width 24 height 24
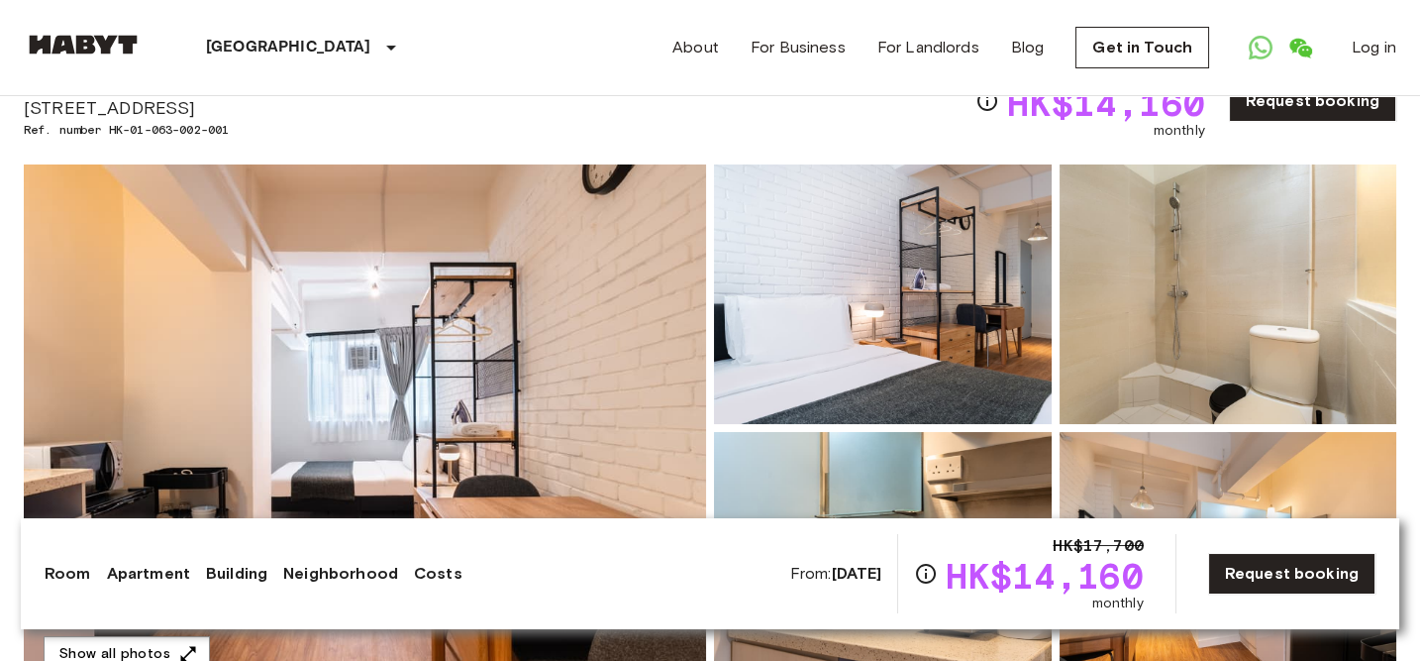
scroll to position [88, 0]
